Goal: Navigation & Orientation: Find specific page/section

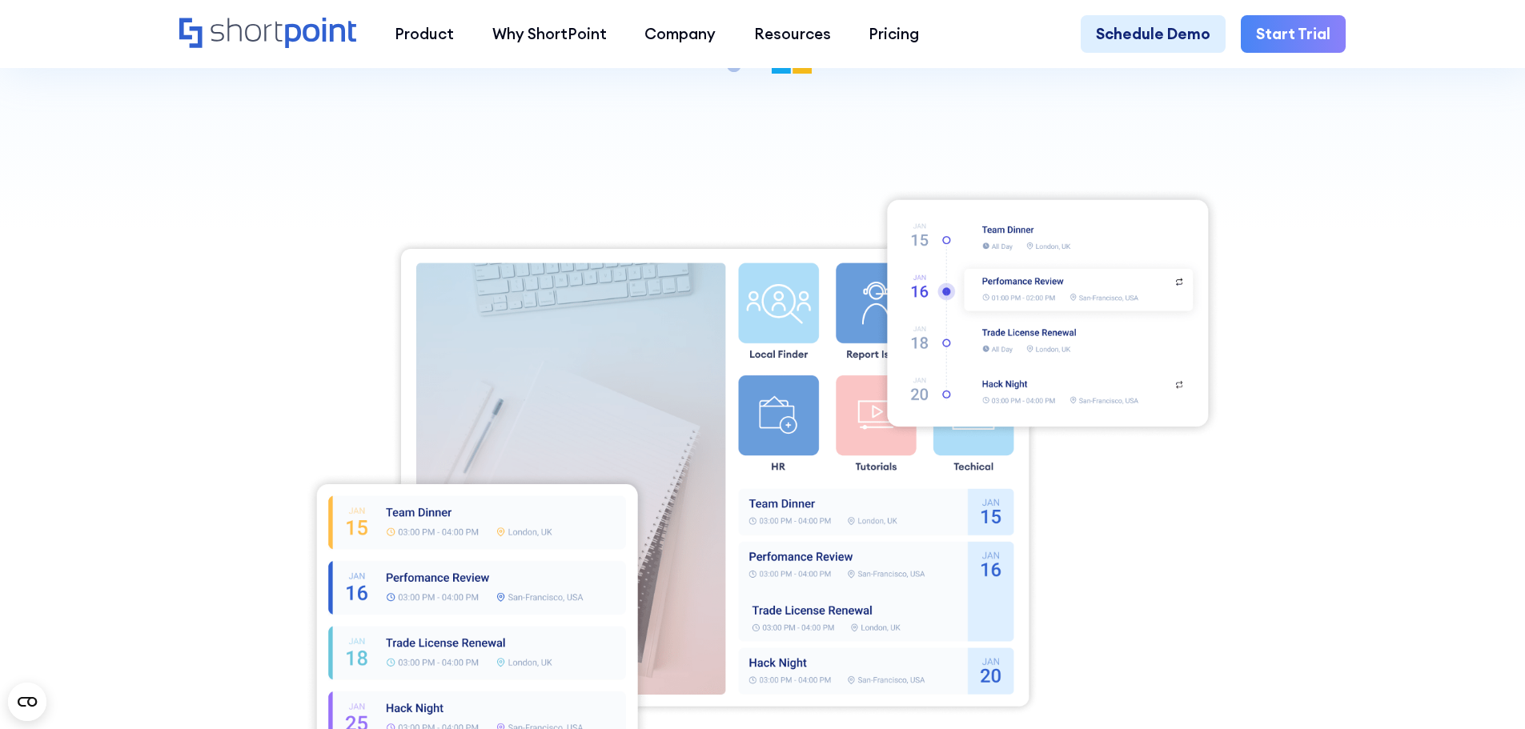
scroll to position [640, 0]
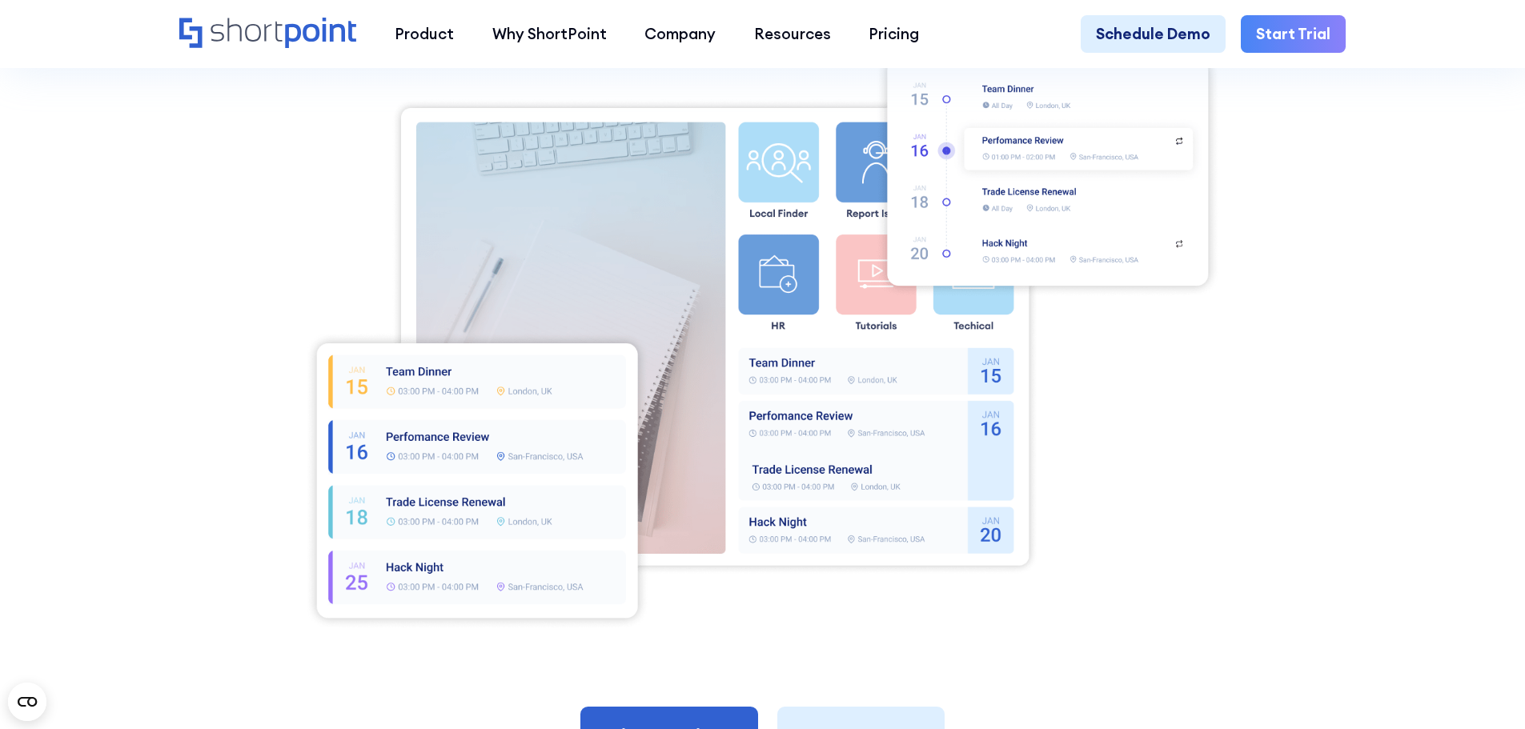
click at [1261, 424] on div at bounding box center [762, 338] width 1166 height 583
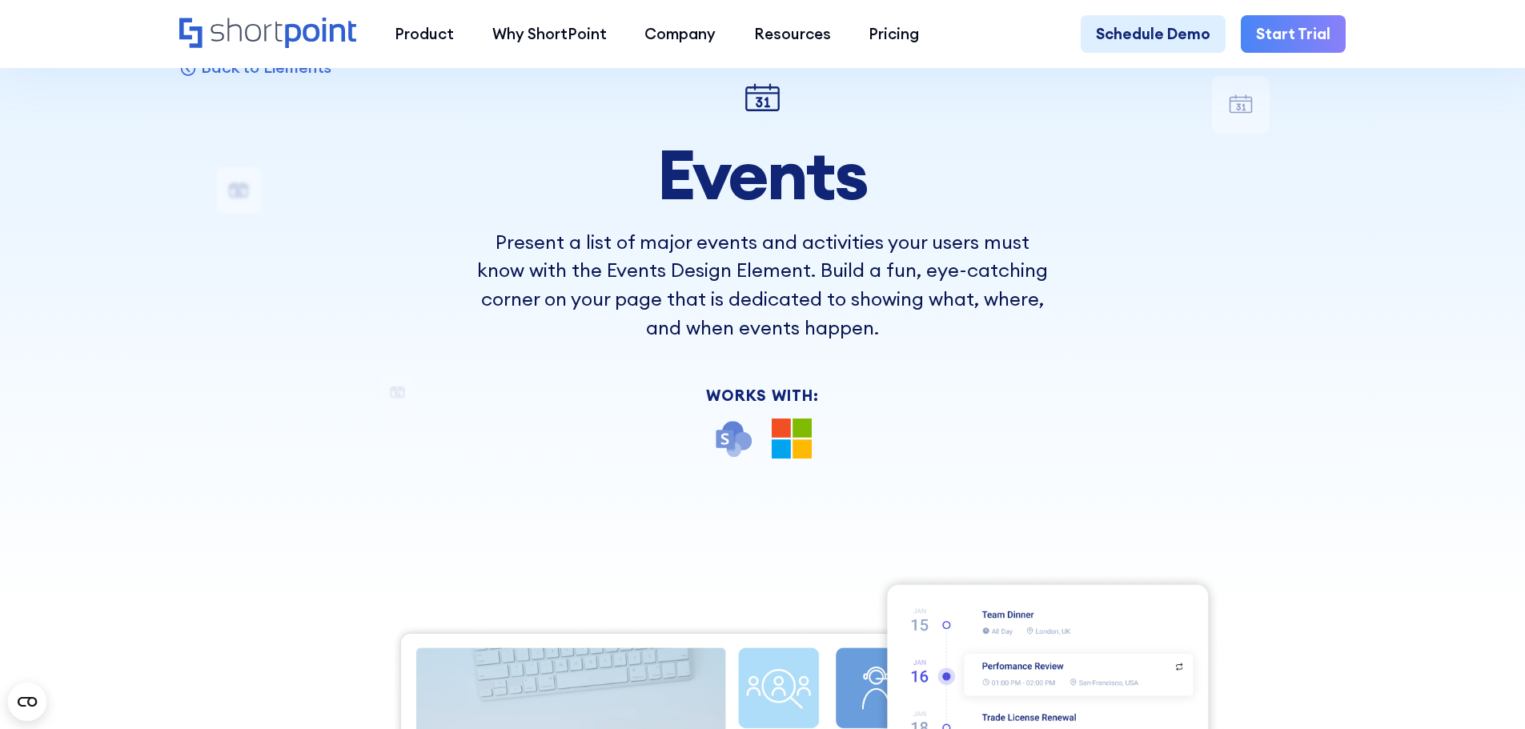
scroll to position [0, 0]
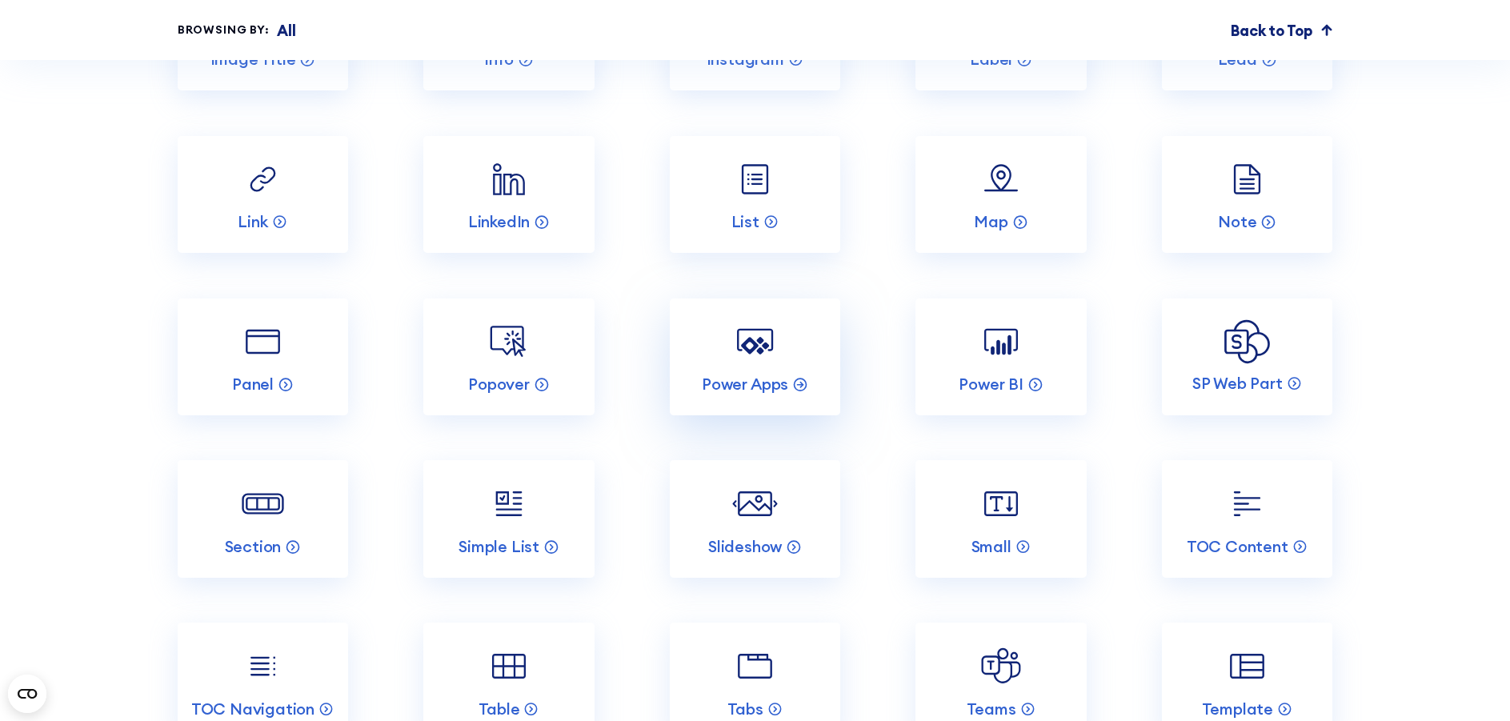
scroll to position [8404, 0]
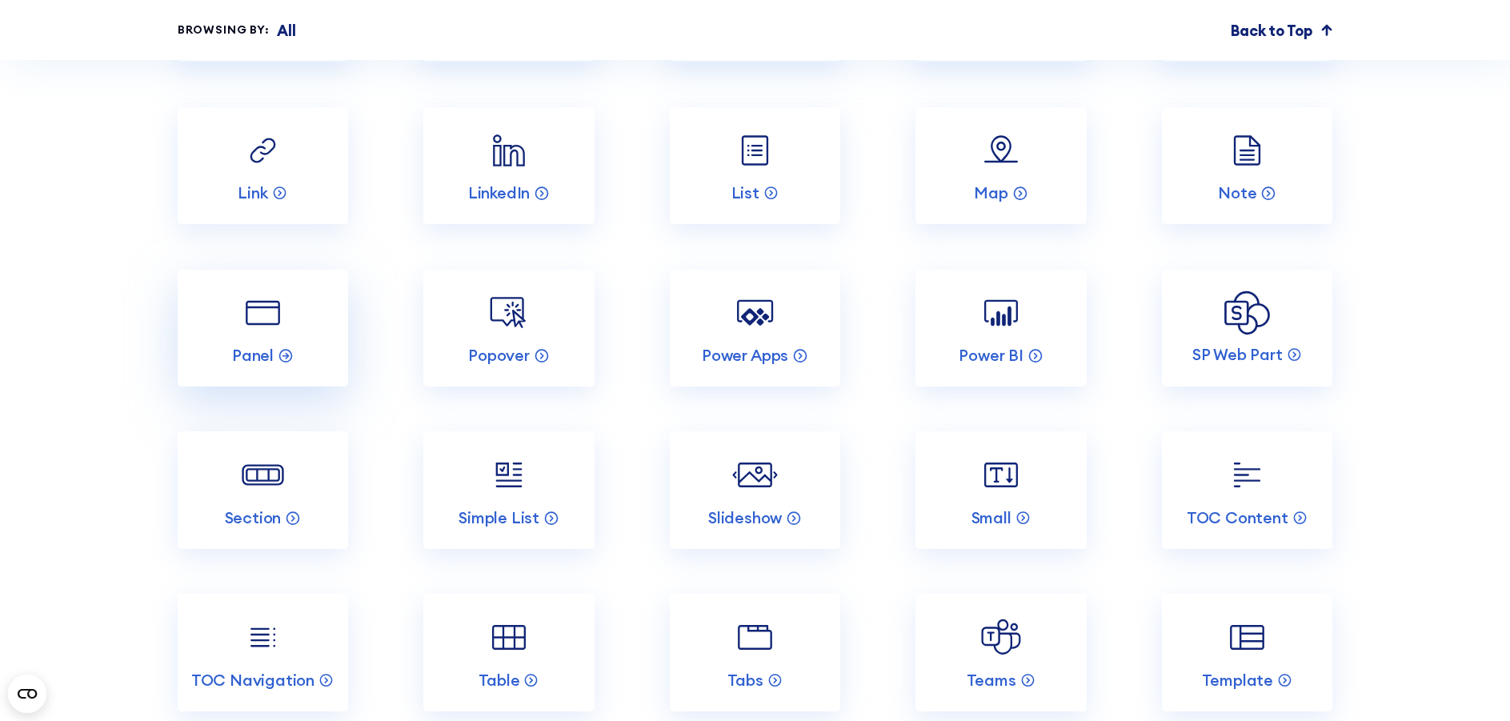
click at [261, 336] on img at bounding box center [263, 314] width 46 height 46
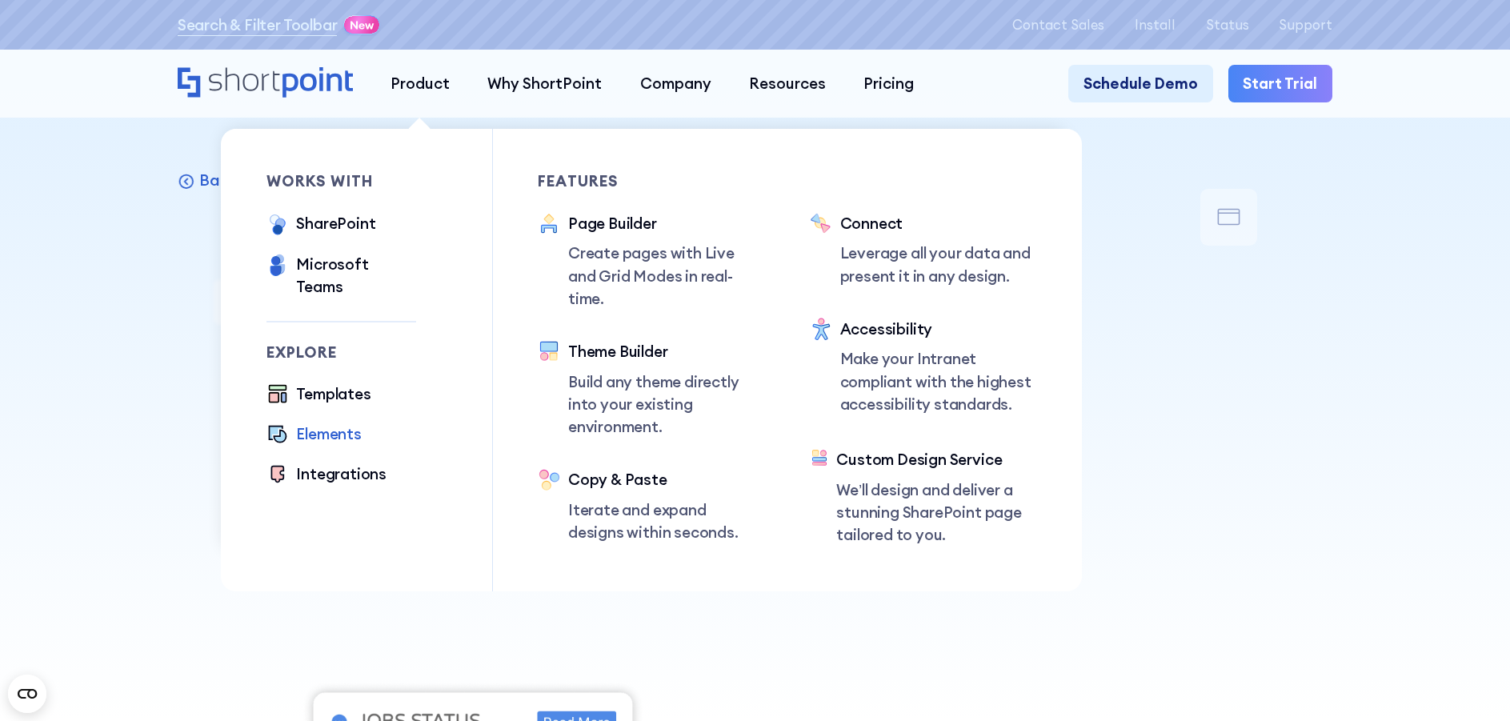
click at [336, 423] on div "Elements" at bounding box center [329, 434] width 66 height 22
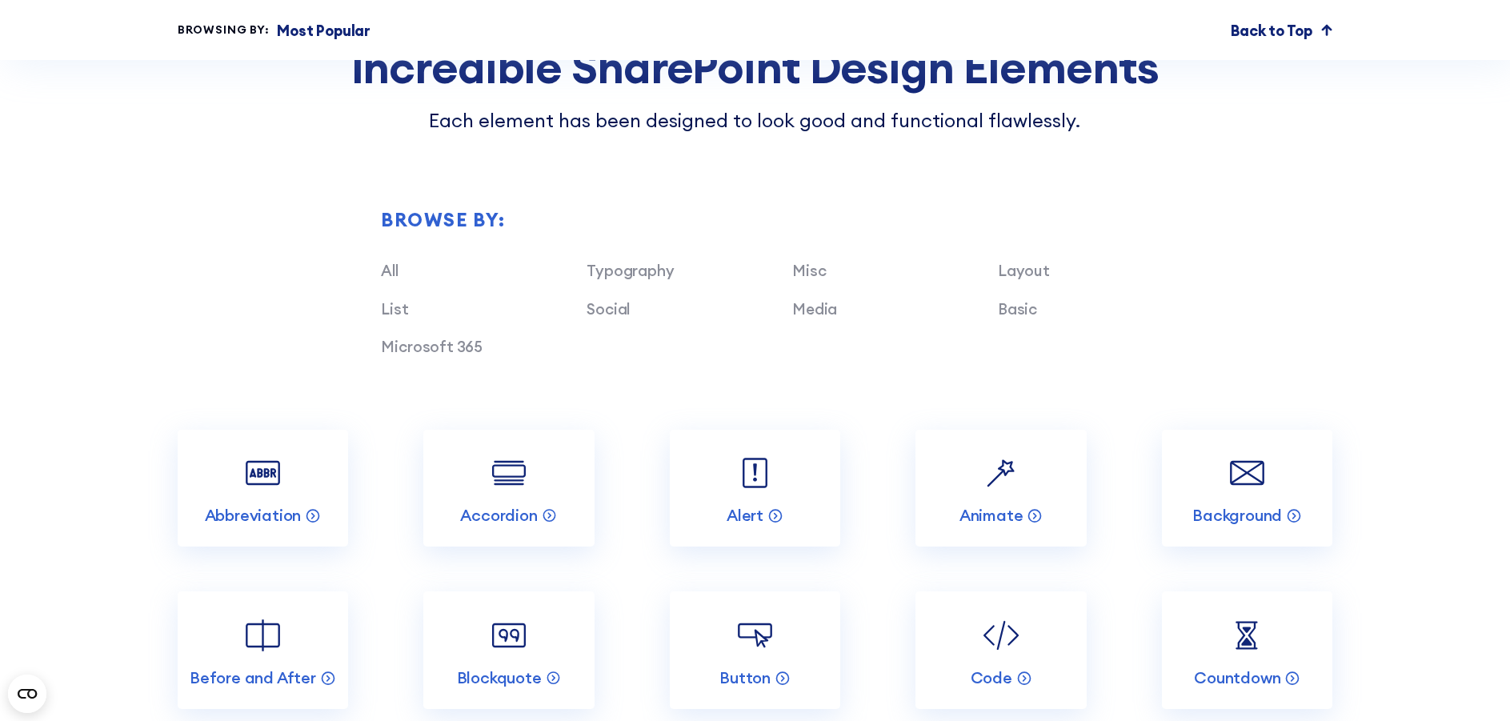
scroll to position [1841, 0]
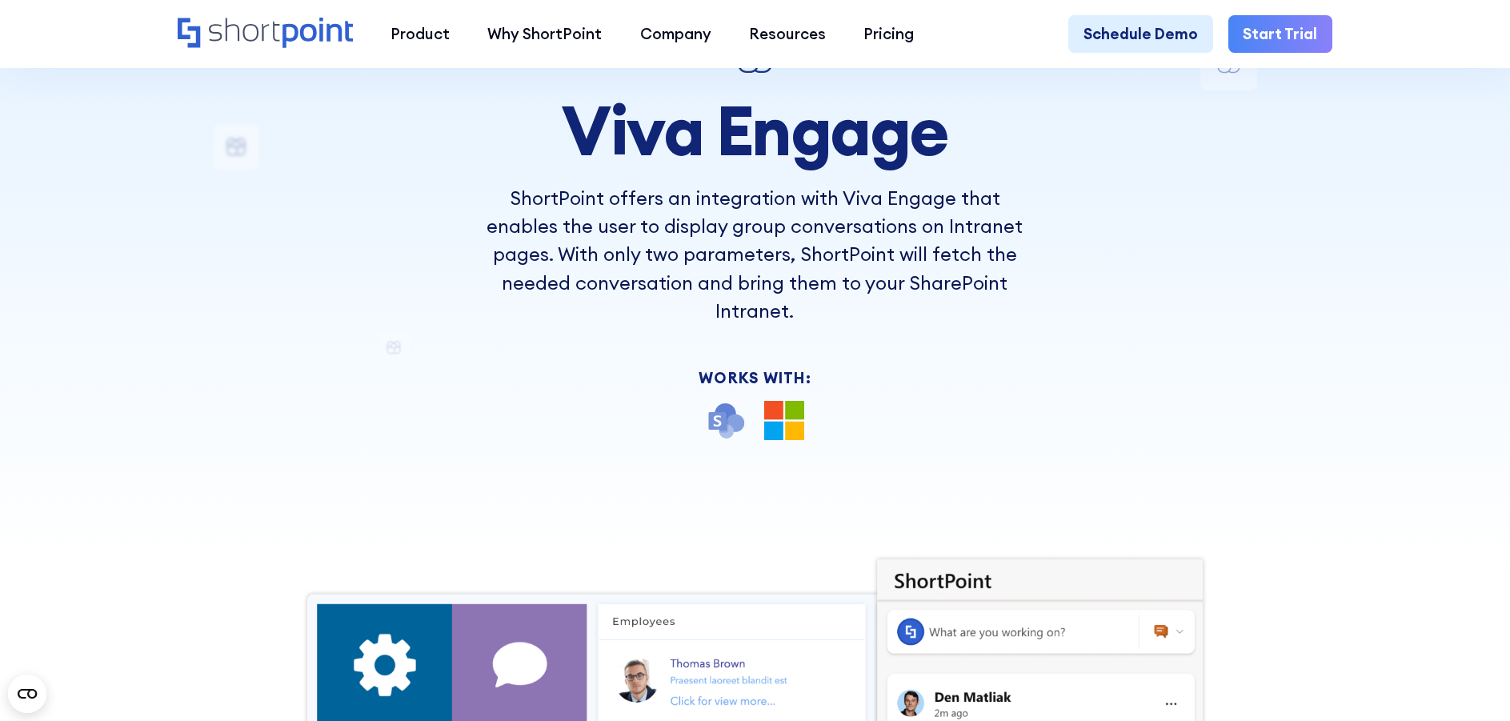
scroll to position [80, 0]
